Goal: Information Seeking & Learning: Understand process/instructions

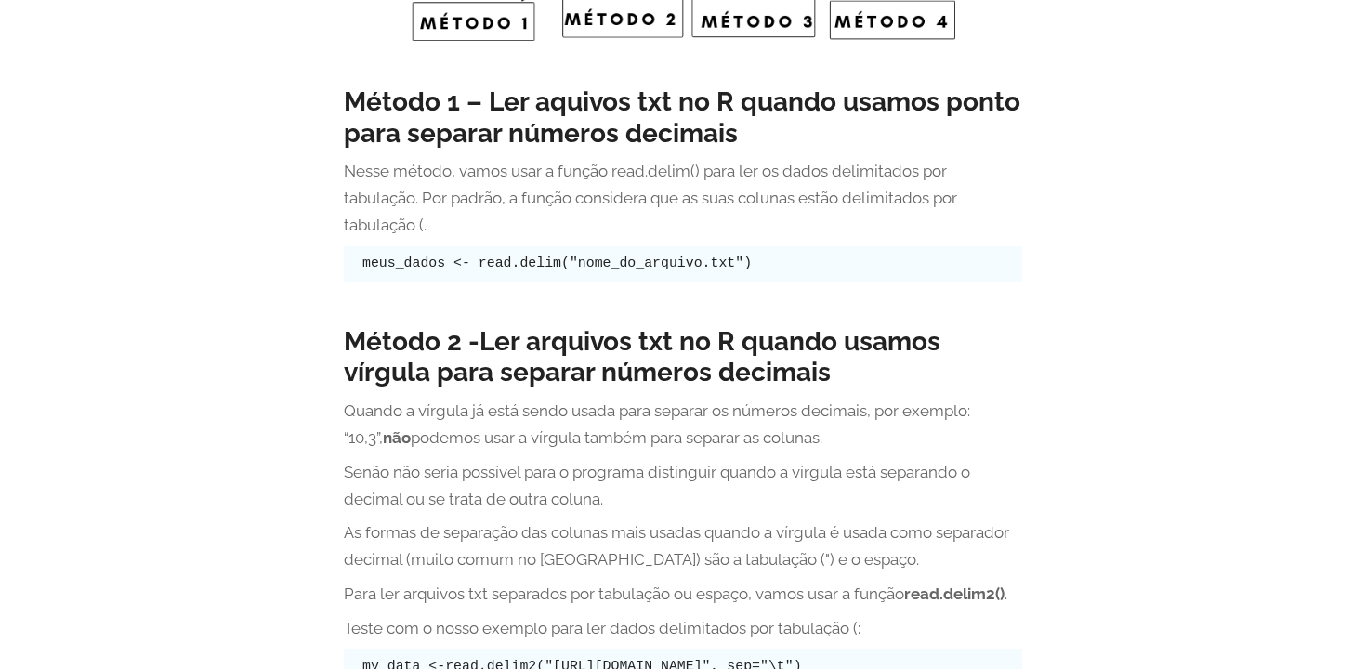
scroll to position [3845, 0]
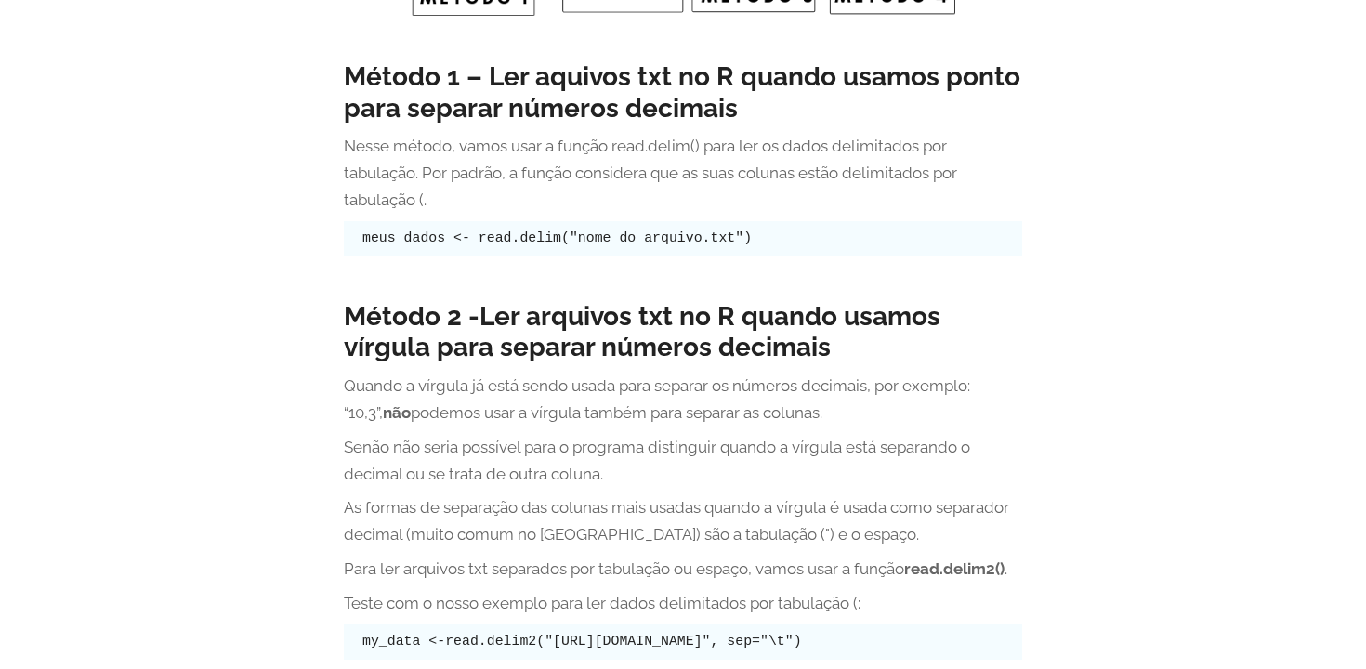
click at [513, 237] on code "meus_dados <- read.delim("nome_do_arquivo.txt")" at bounding box center [556, 237] width 389 height 15
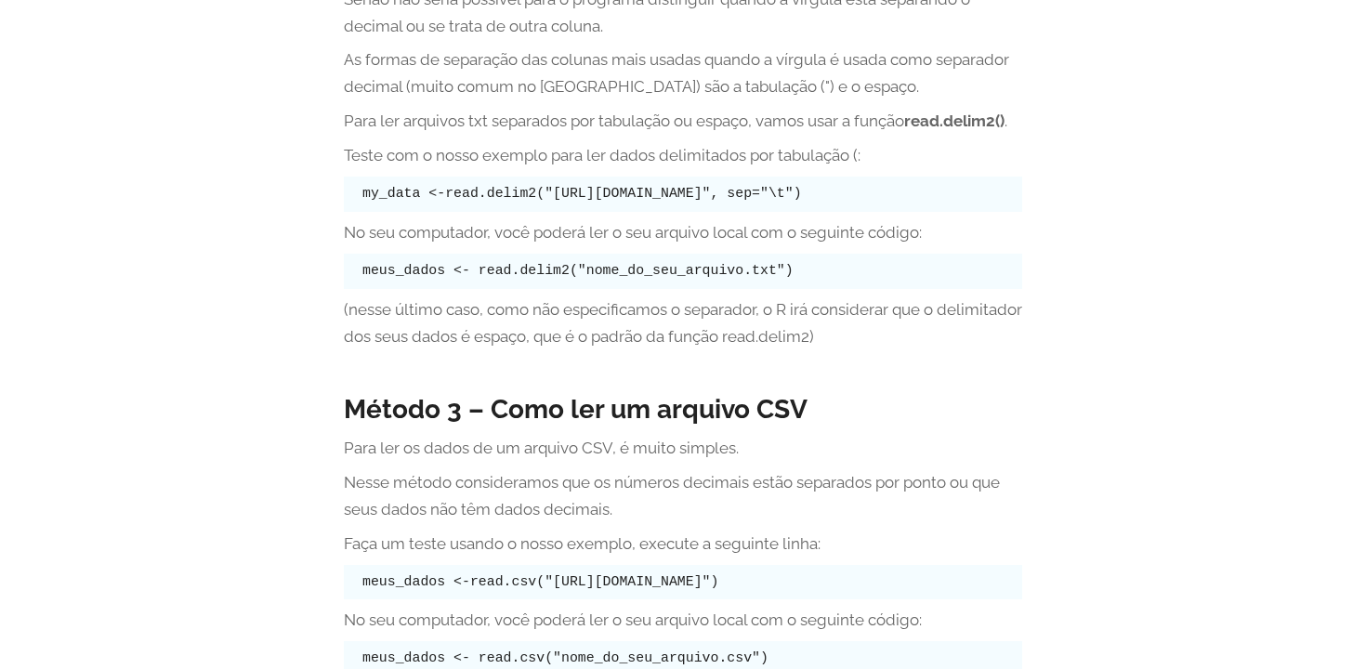
scroll to position [4274, 0]
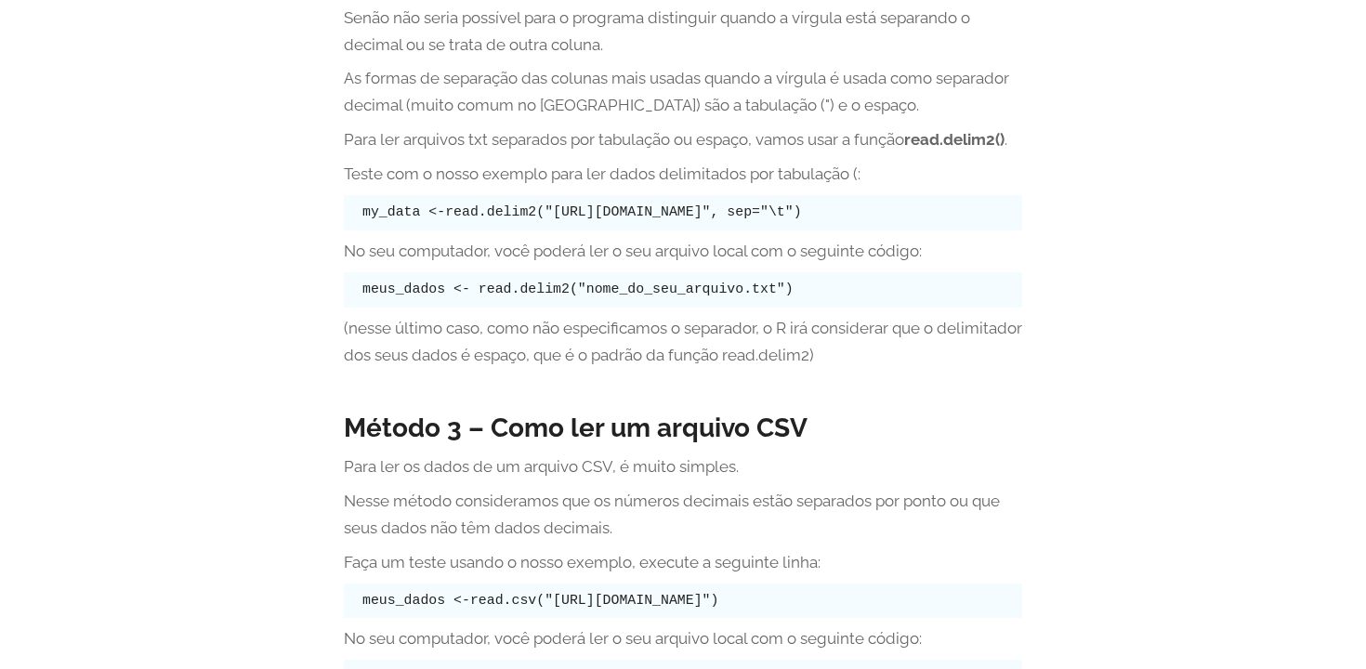
click at [472, 291] on code "meus_dados <- read.delim2("nome_do_seu_arquivo.txt")" at bounding box center [577, 289] width 431 height 15
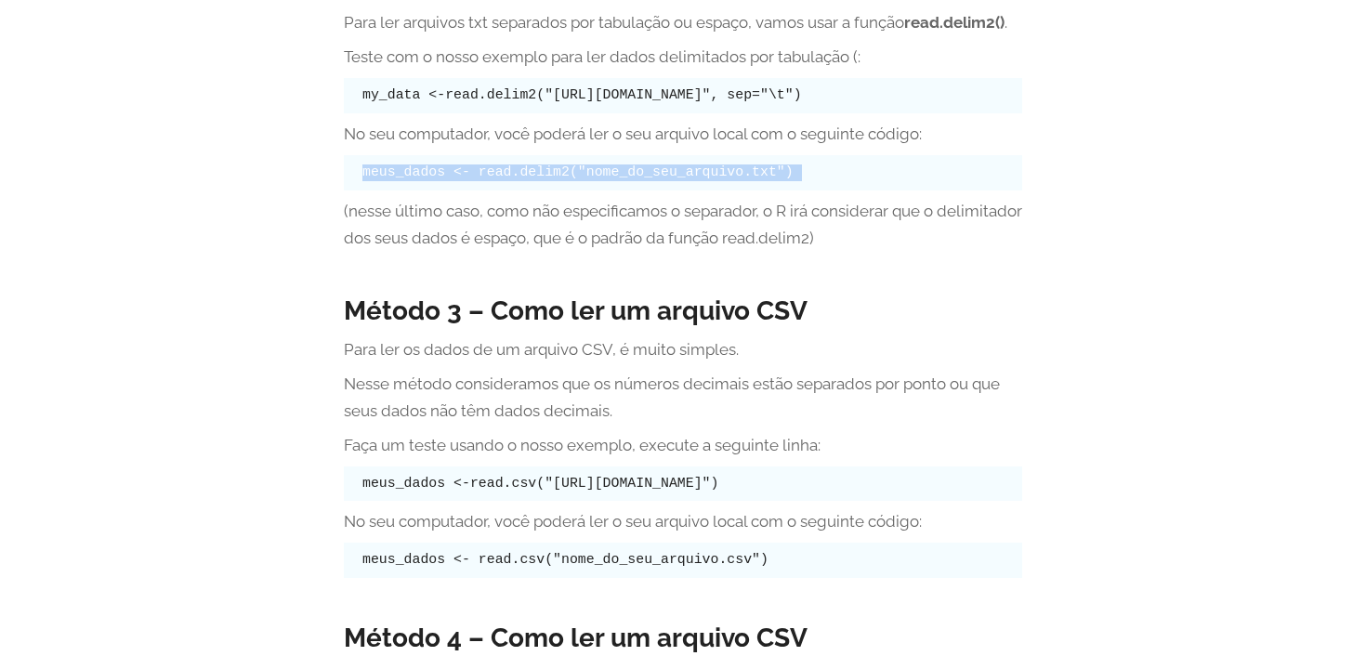
scroll to position [4306, 0]
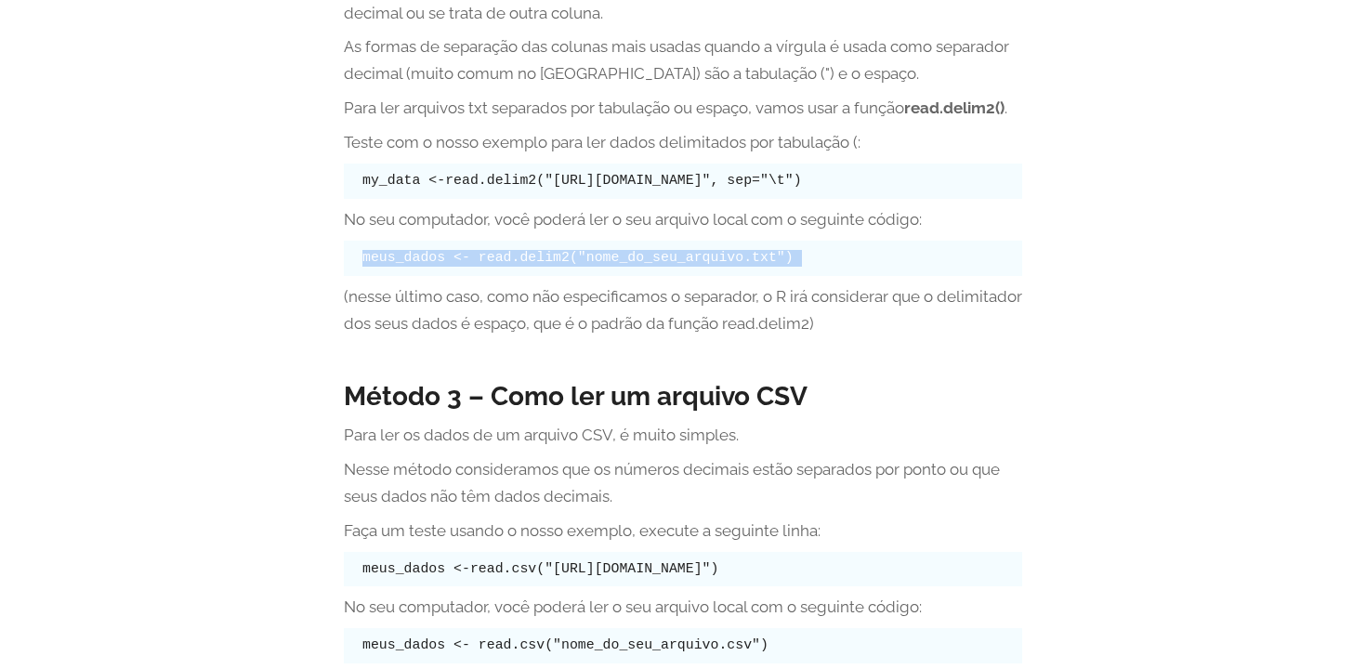
copy div "meus_dados <- read.delim2("nome_do_seu_arquivo.txt")"
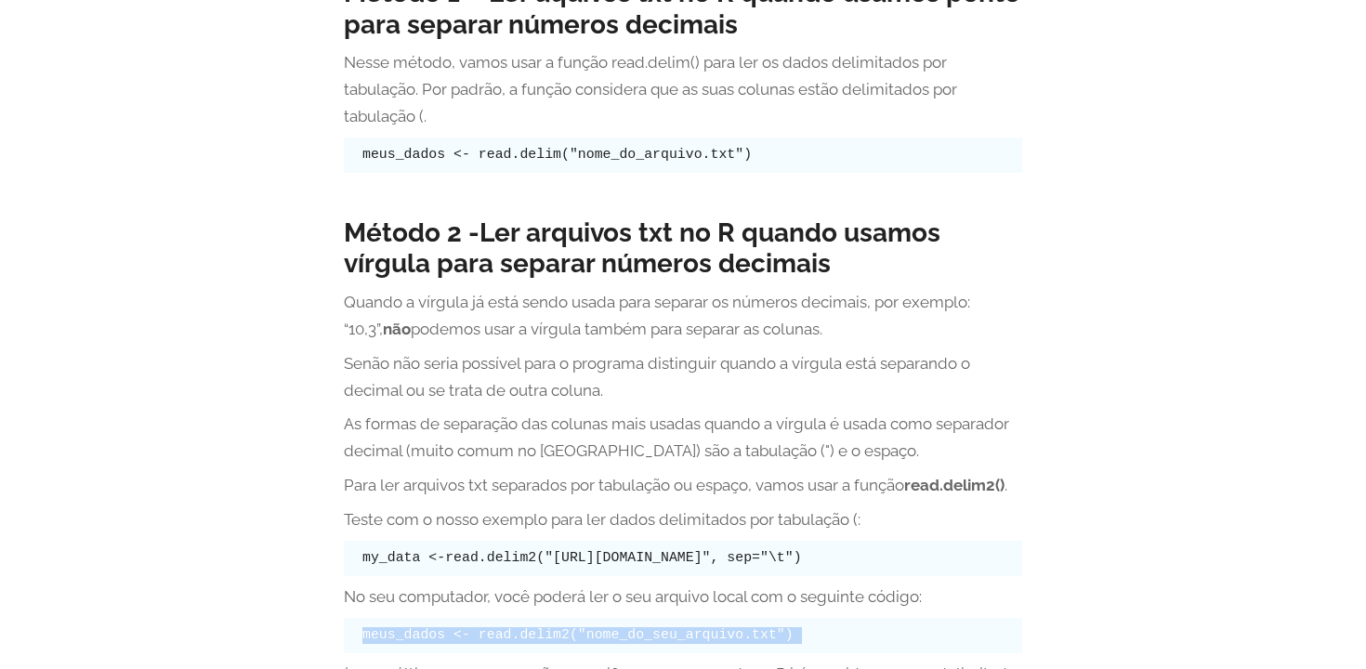
scroll to position [3879, 0]
